Goal: Transaction & Acquisition: Download file/media

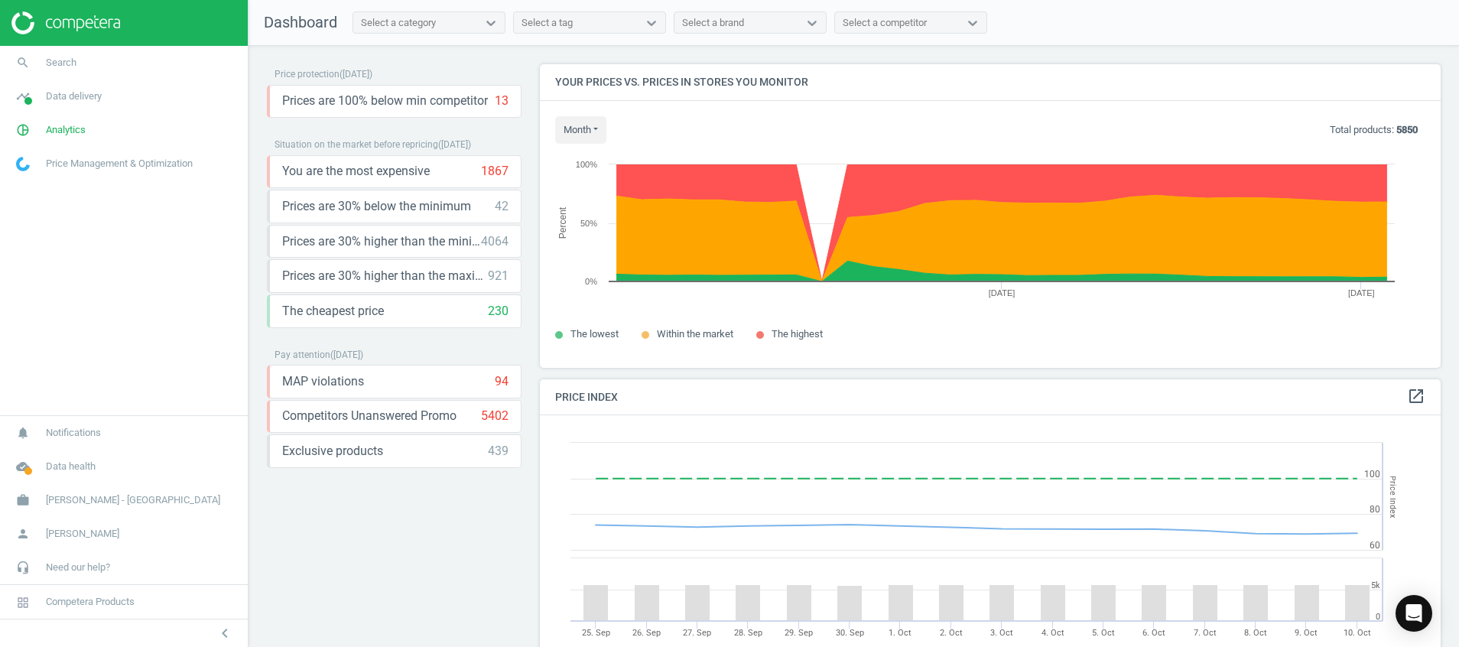
scroll to position [344, 0]
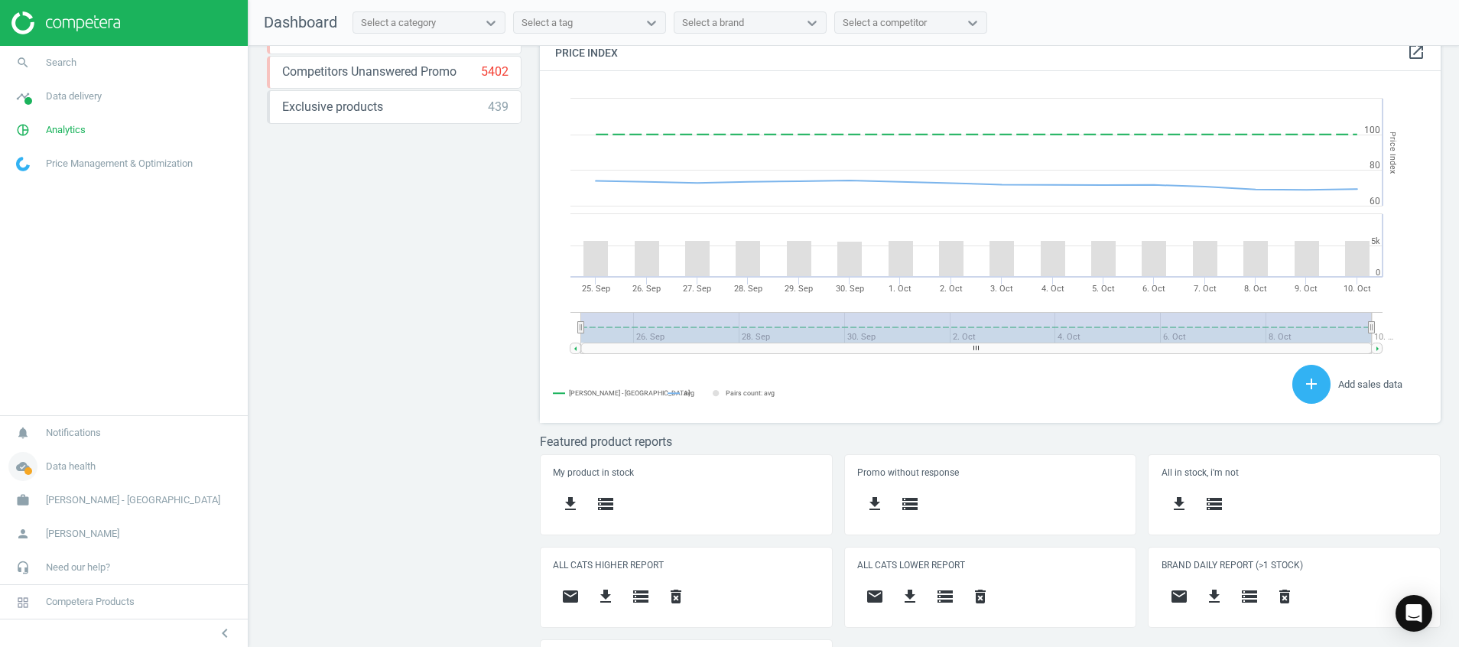
click at [30, 476] on icon "cloud_done" at bounding box center [22, 466] width 29 height 29
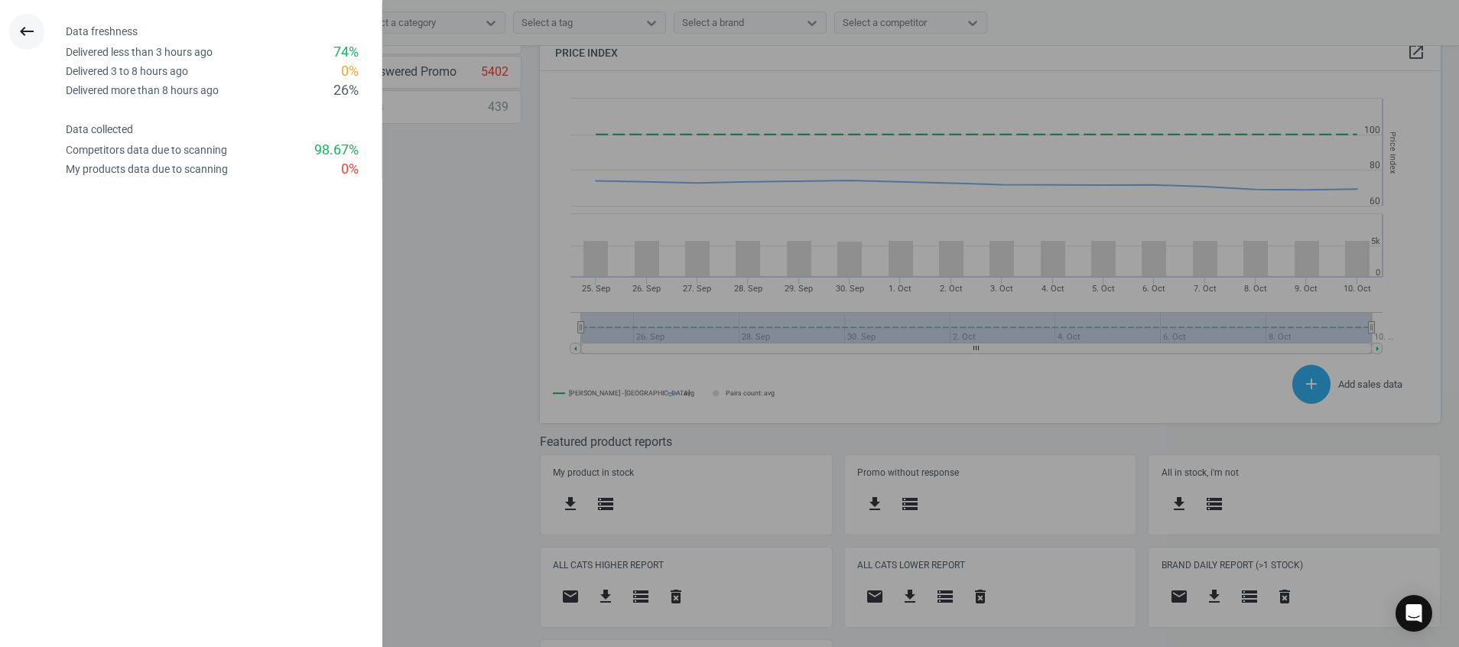
click at [28, 27] on icon "keyboard_backspace" at bounding box center [27, 31] width 18 height 18
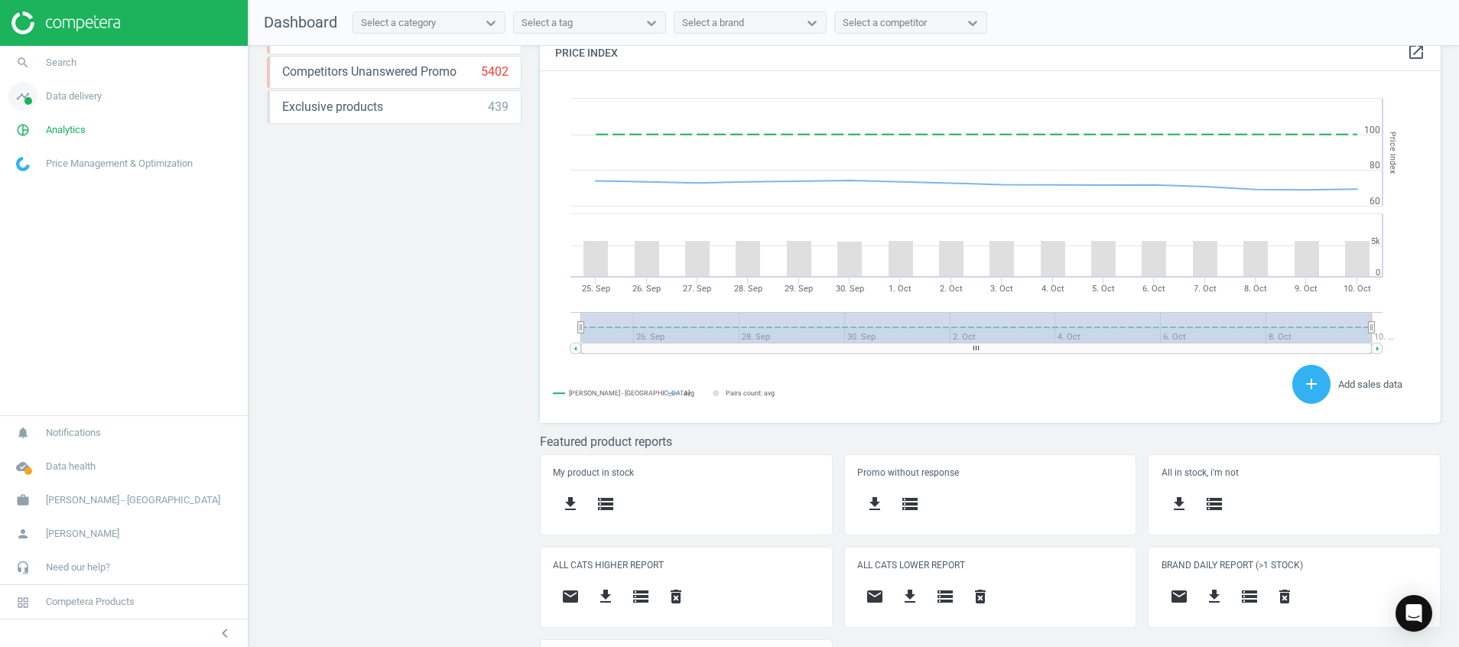
click at [22, 100] on icon "timeline" at bounding box center [22, 96] width 29 height 29
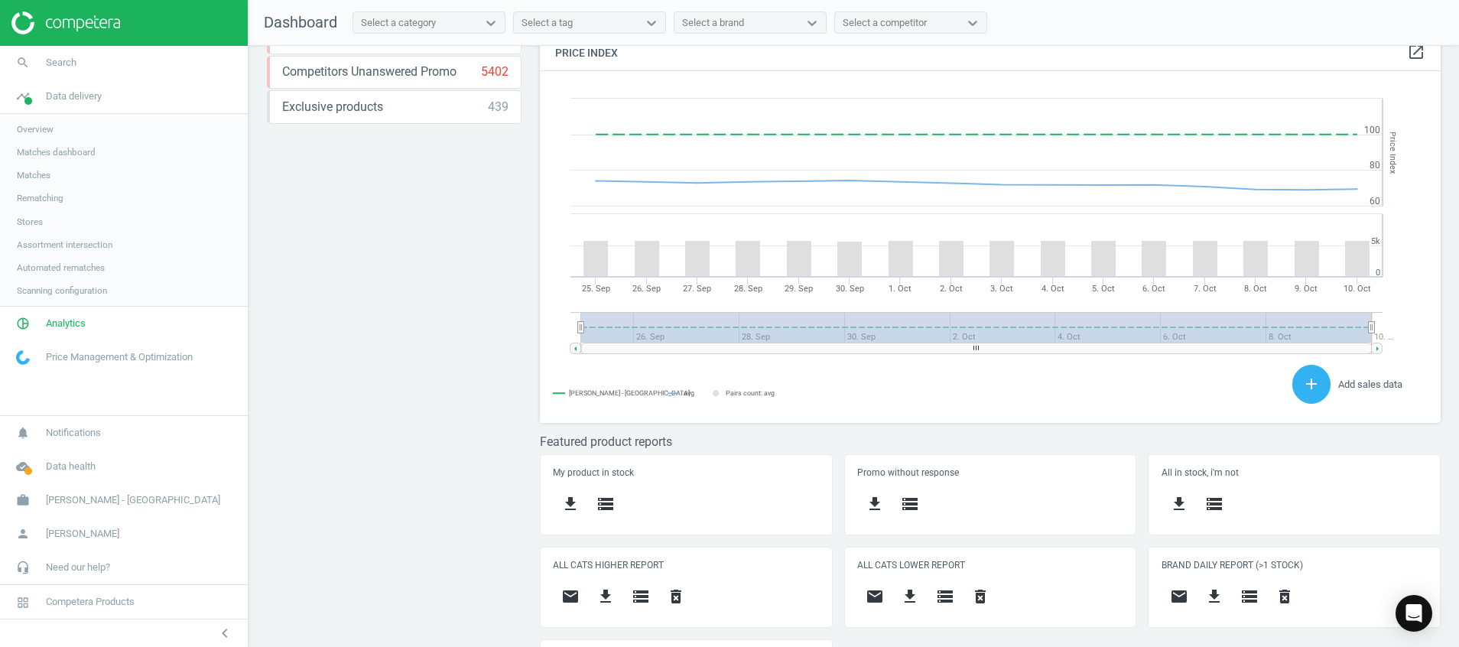
click at [37, 220] on span "Stores" at bounding box center [30, 222] width 26 height 12
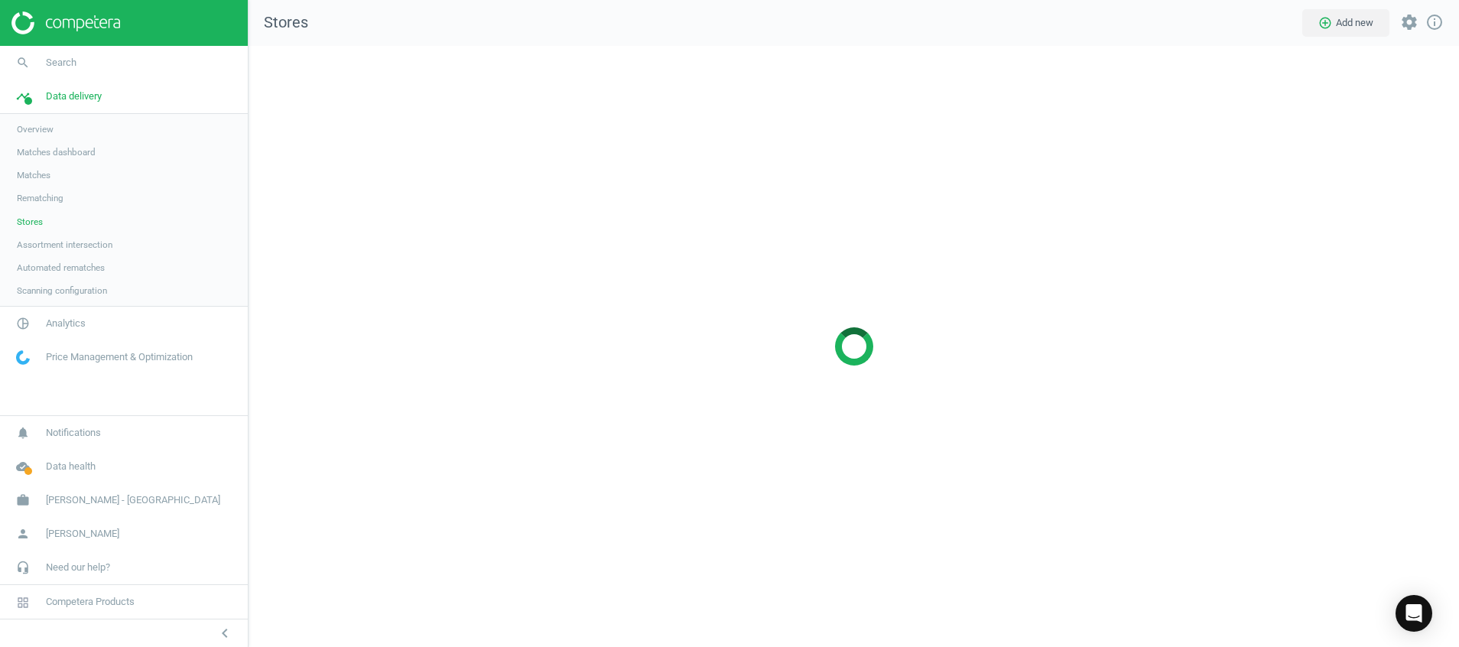
scroll to position [637, 1247]
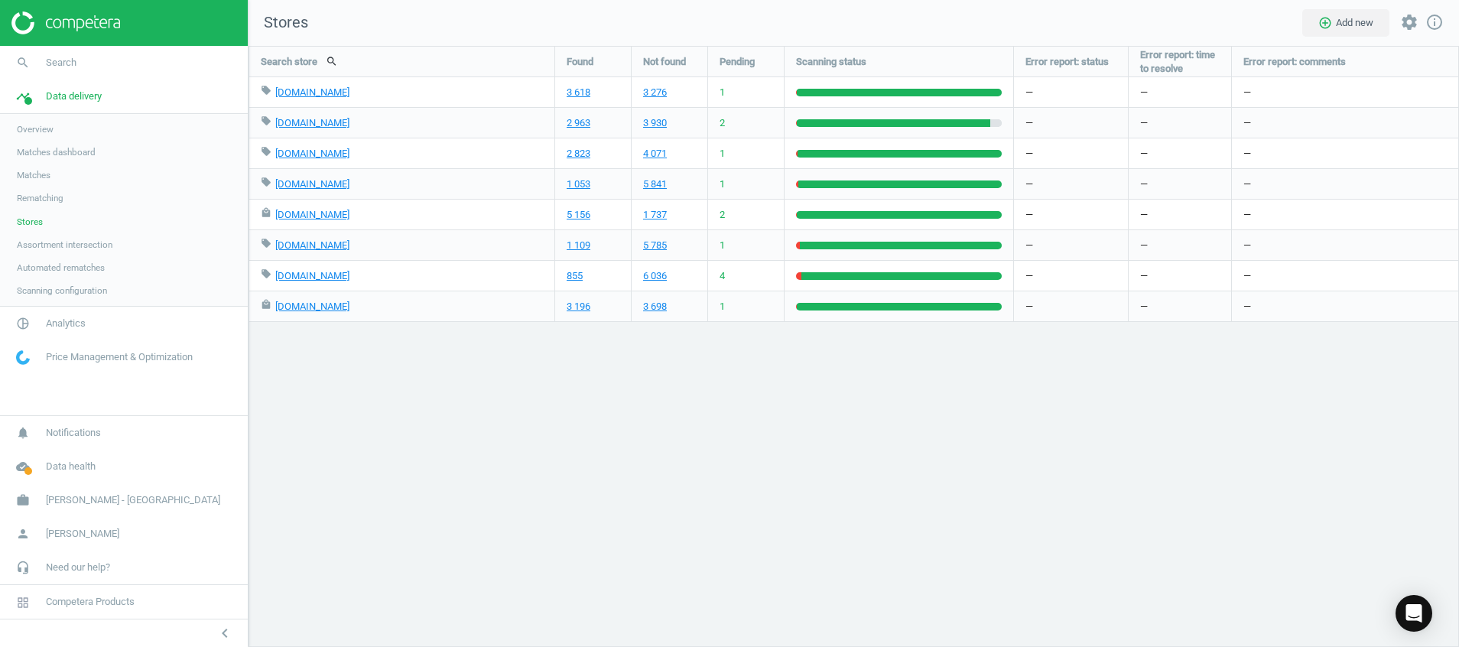
click at [108, 19] on img at bounding box center [65, 22] width 109 height 23
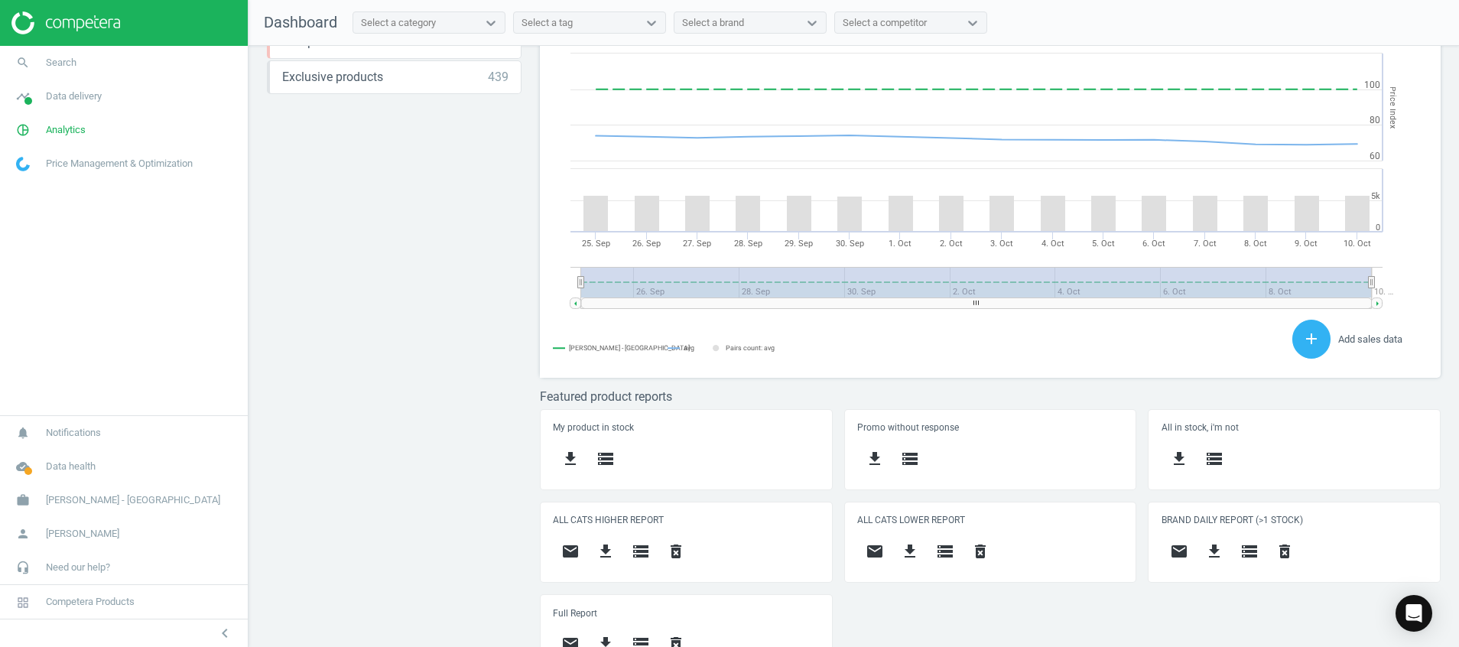
scroll to position [404, 0]
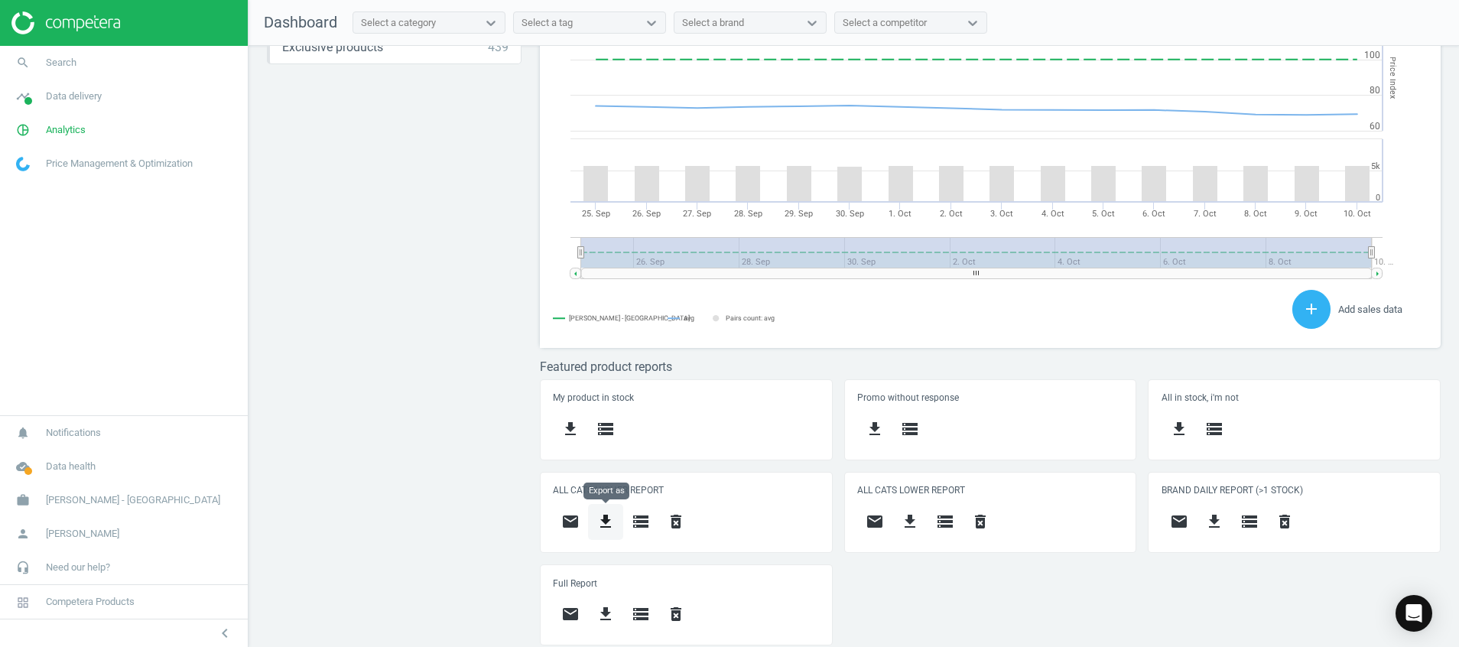
click at [603, 524] on icon "get_app" at bounding box center [606, 521] width 18 height 18
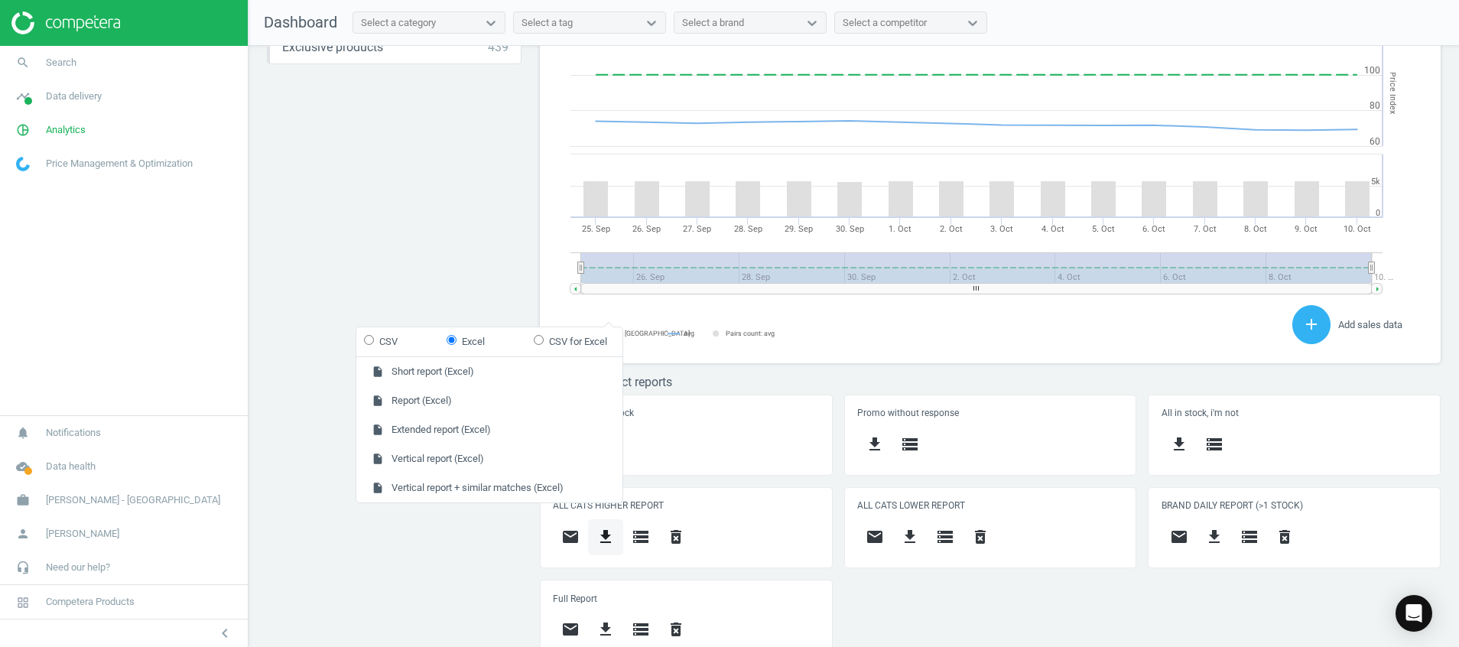
scroll to position [339, 919]
click at [486, 372] on button "insert_drive_file Short report (Excel)" at bounding box center [489, 371] width 266 height 29
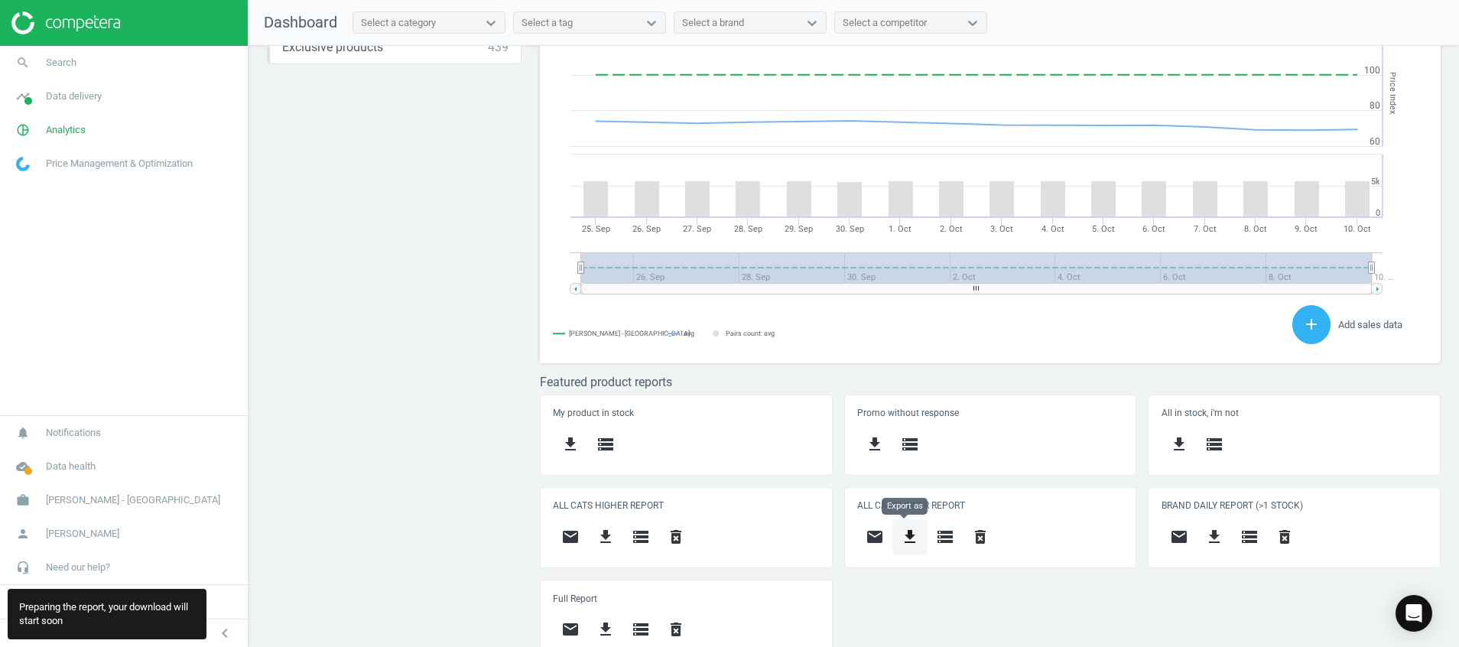
click at [893, 532] on button "get_app" at bounding box center [910, 537] width 35 height 36
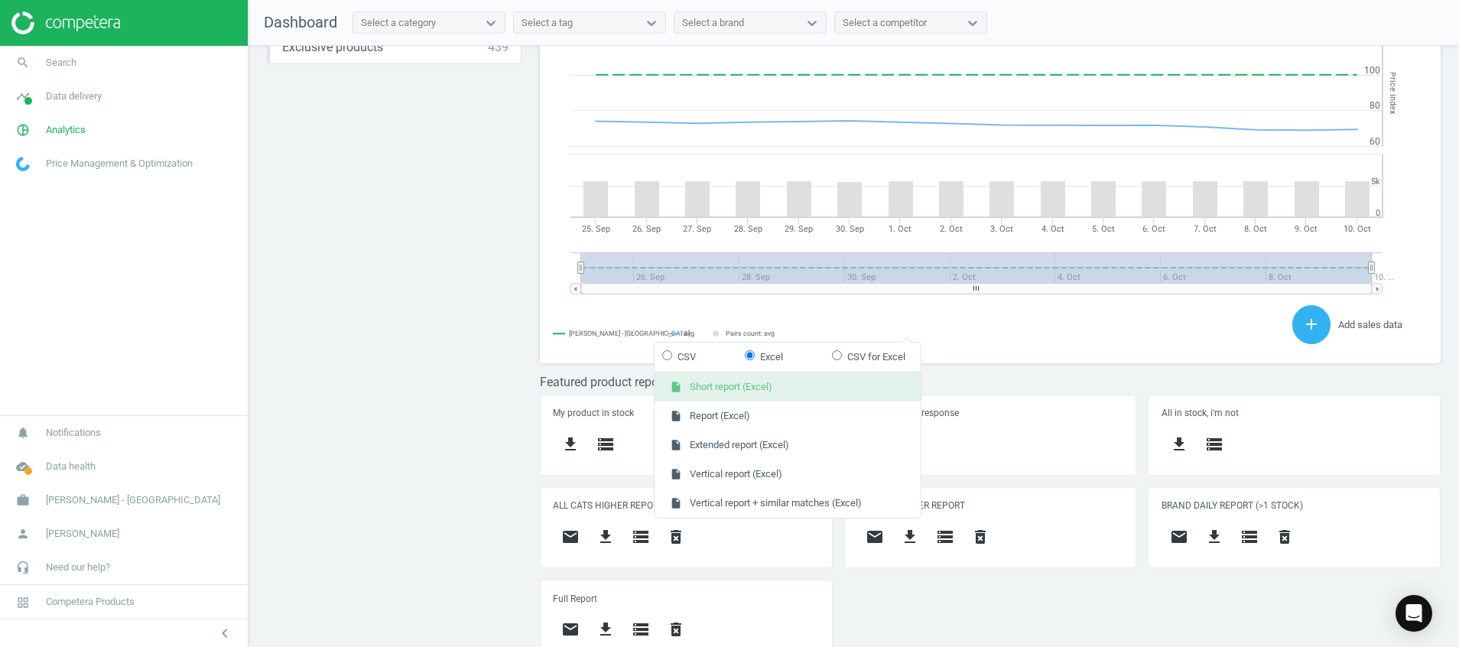
click at [854, 385] on button "insert_drive_file Short report (Excel)" at bounding box center [788, 386] width 266 height 29
